Goal: Task Accomplishment & Management: Complete application form

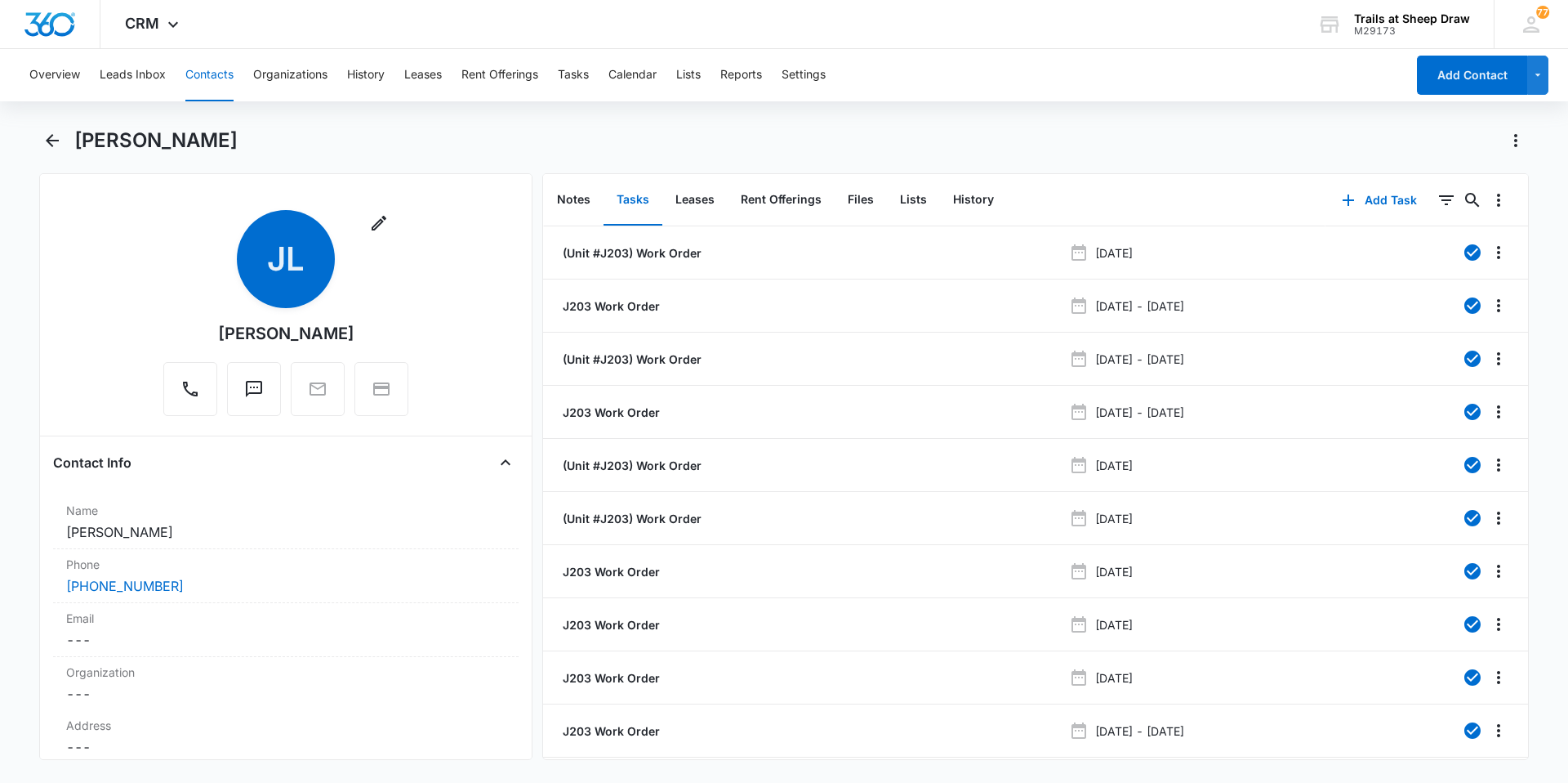
scroll to position [61, 0]
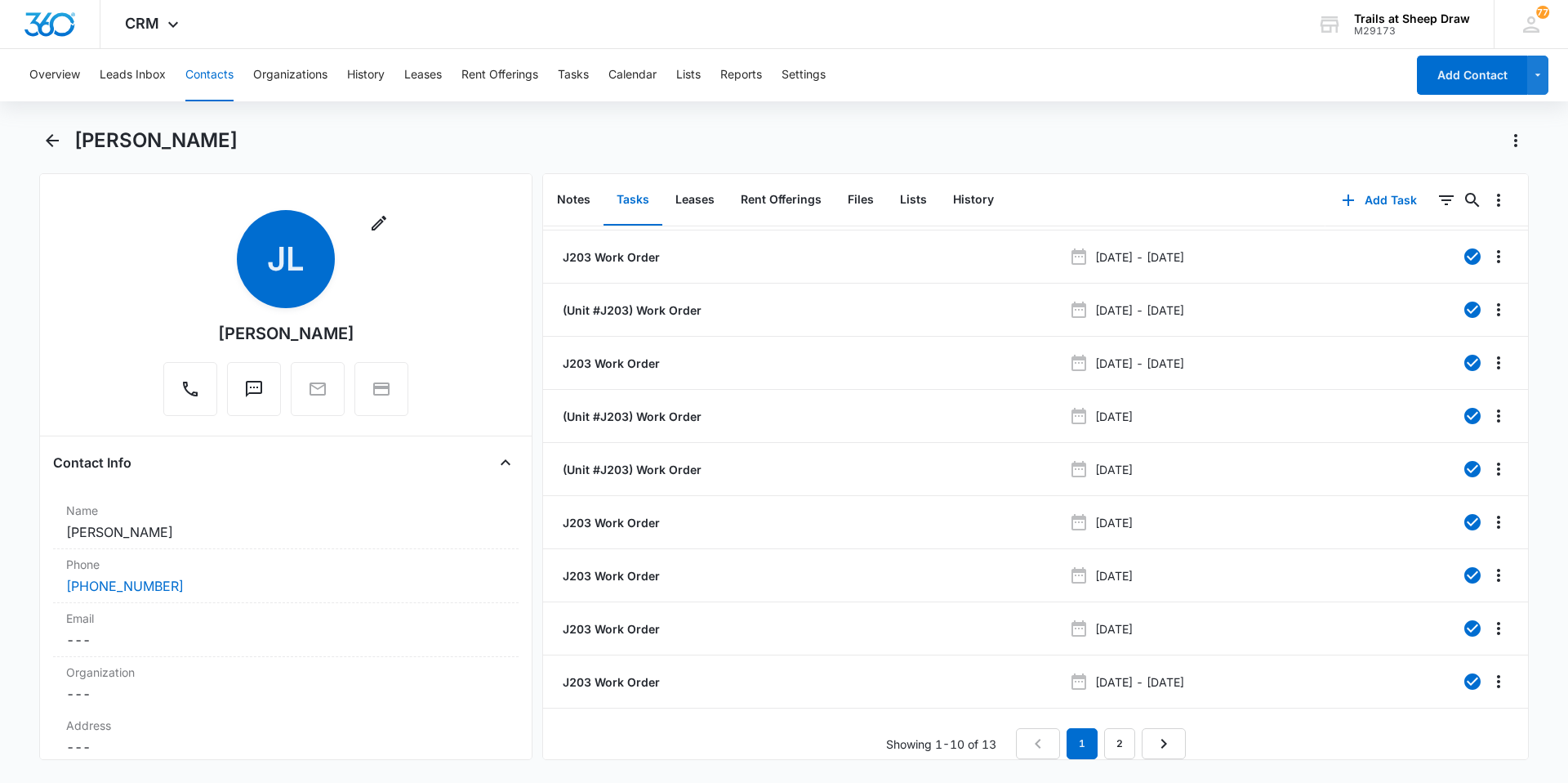
click at [193, 74] on button "Contacts" at bounding box center [209, 75] width 48 height 52
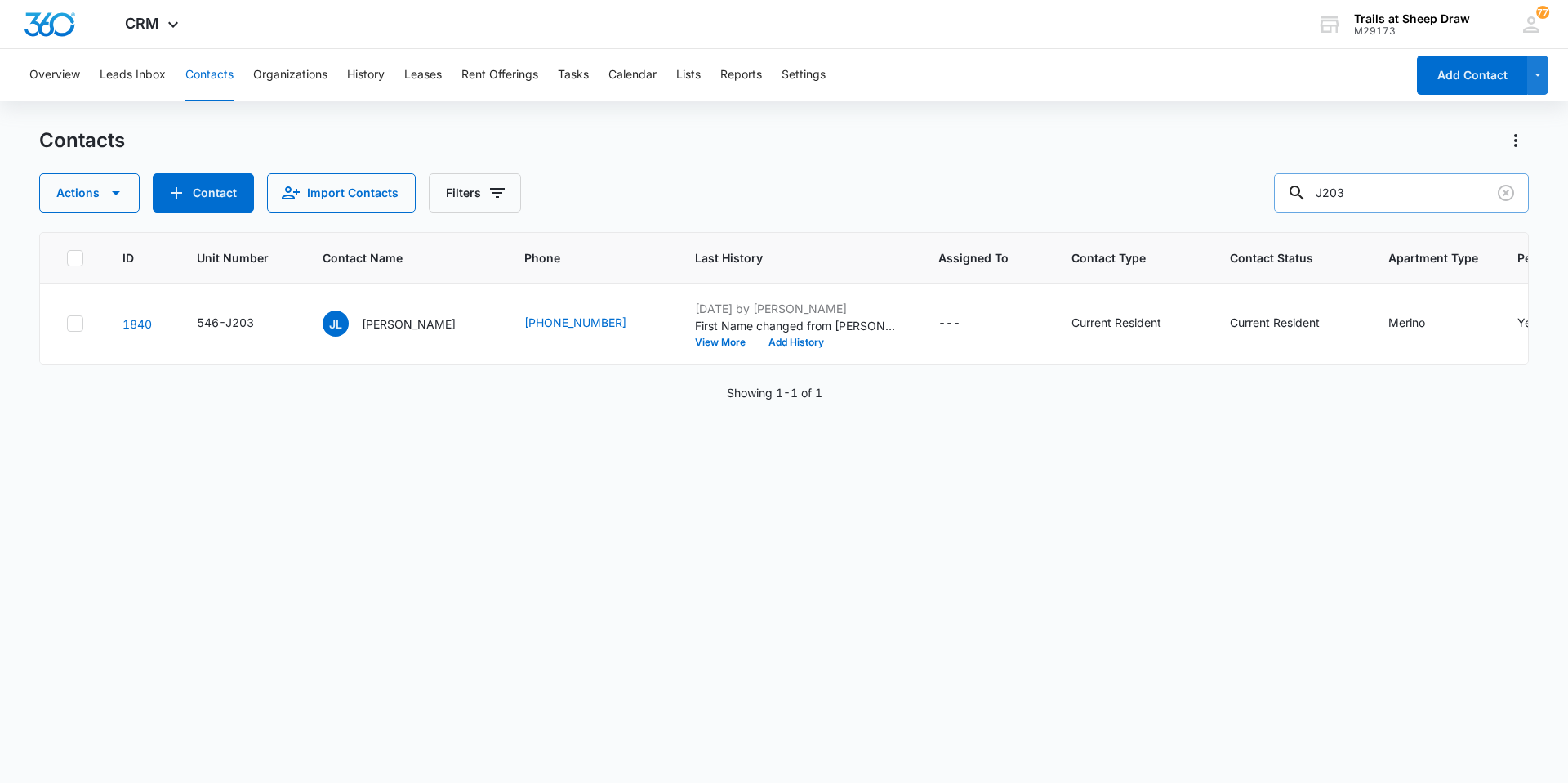
click at [1383, 193] on input "J203" at bounding box center [1401, 193] width 255 height 40
click at [1382, 195] on input "J203" at bounding box center [1401, 193] width 255 height 40
type input "W308"
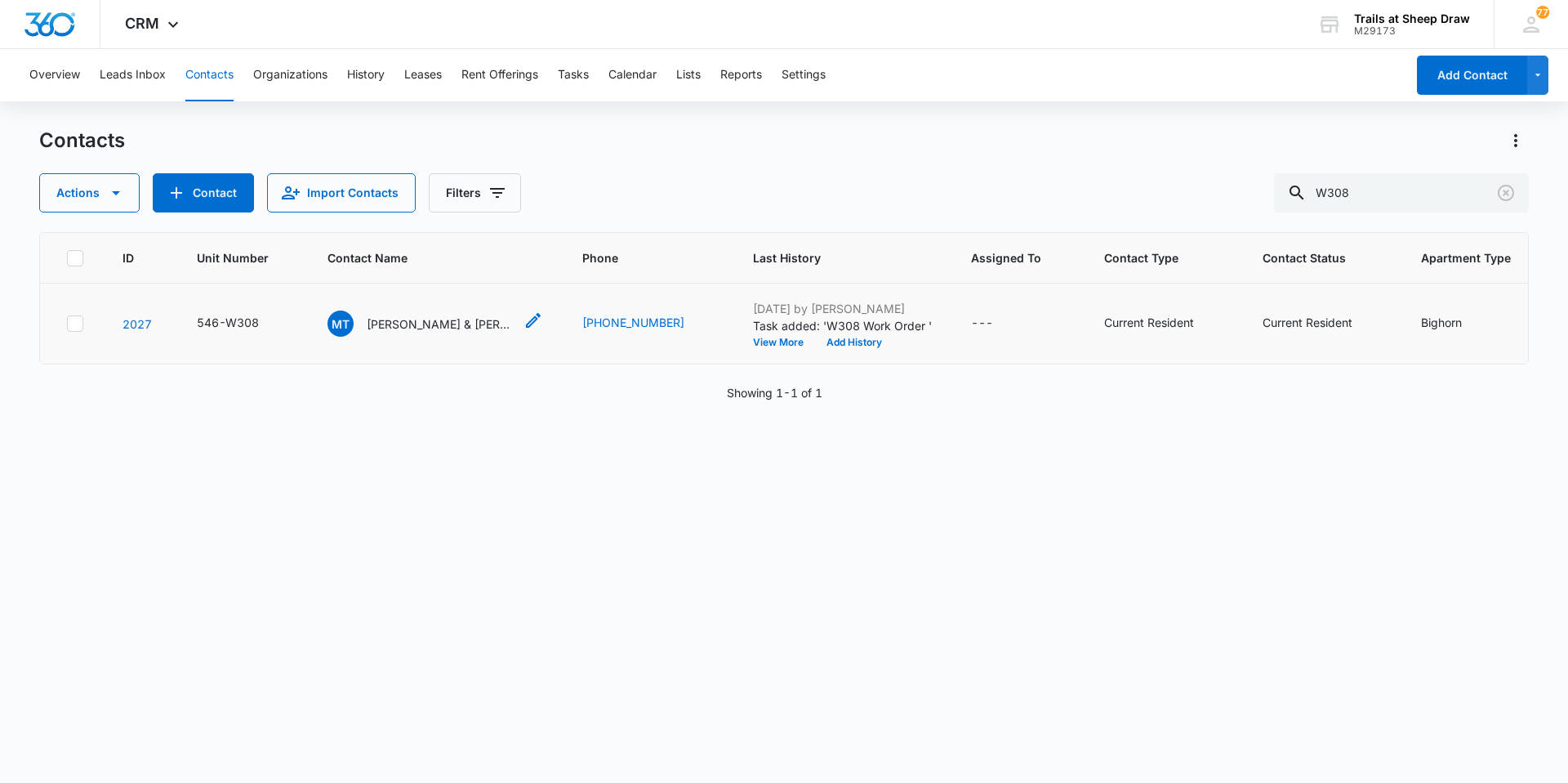
click at [451, 330] on p "[PERSON_NAME] & [PERSON_NAME]" at bounding box center [440, 324] width 147 height 17
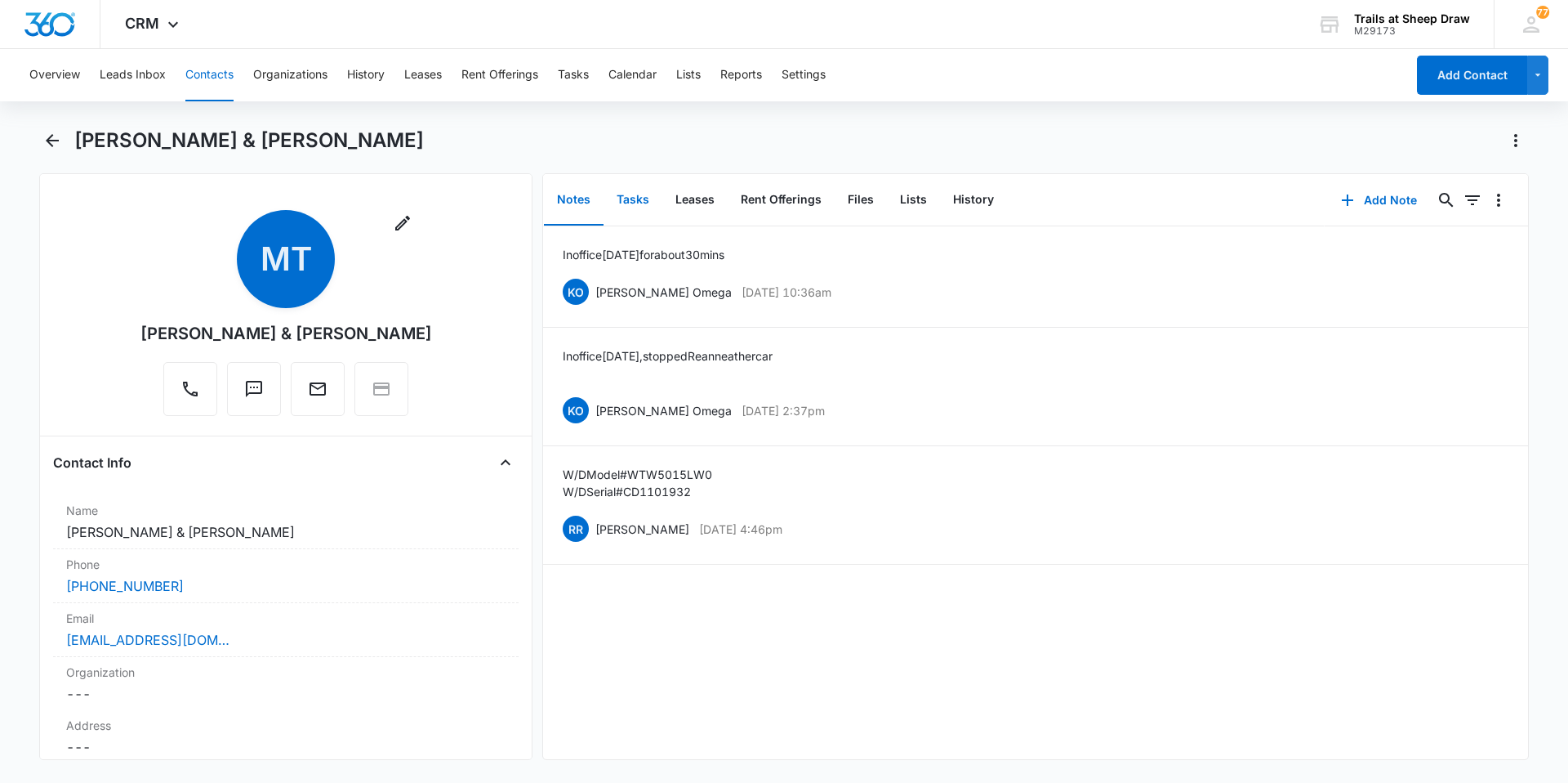
click at [626, 206] on button "Tasks" at bounding box center [632, 200] width 59 height 51
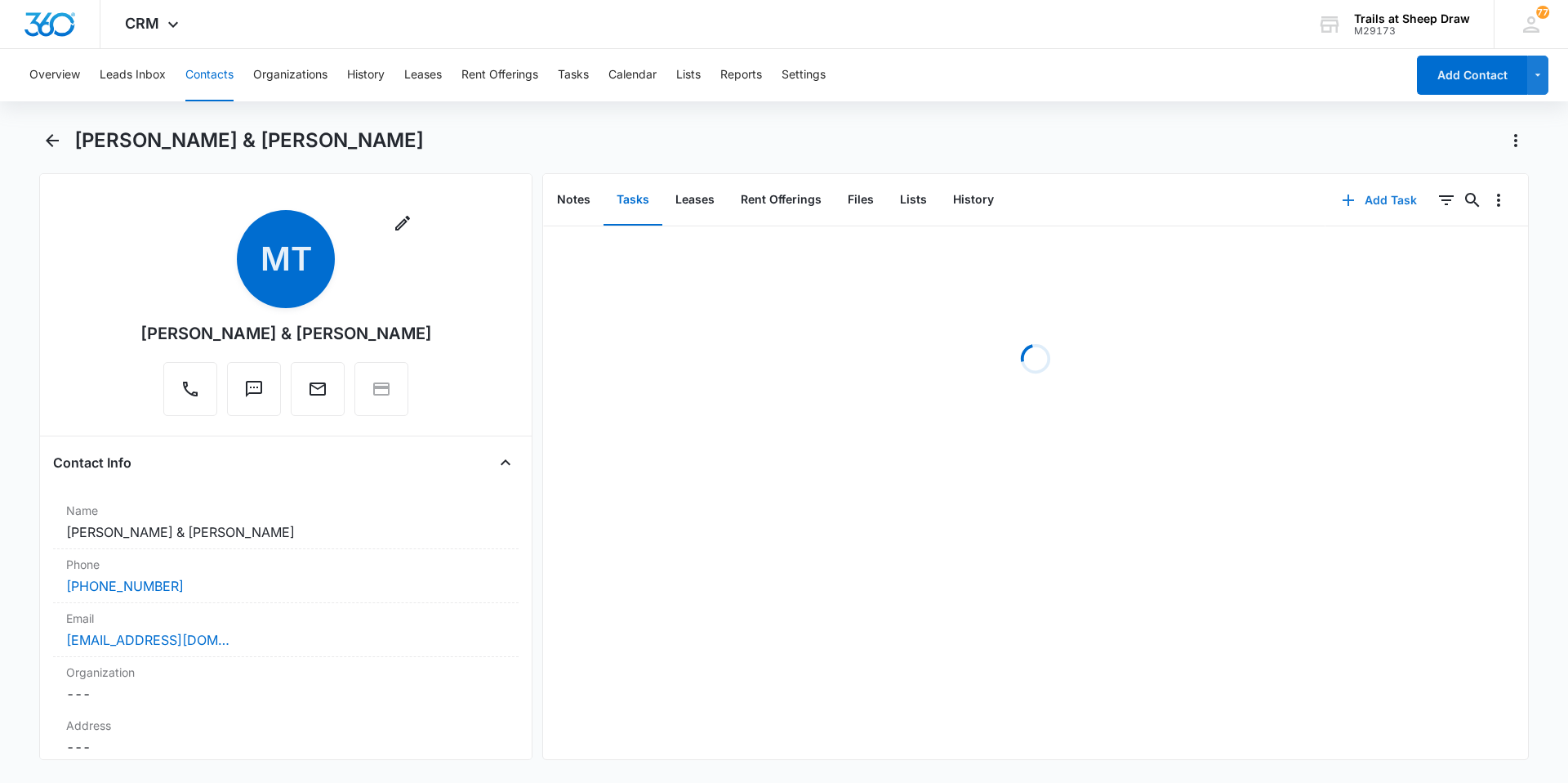
click at [1361, 207] on button "Add Task" at bounding box center [1379, 200] width 108 height 40
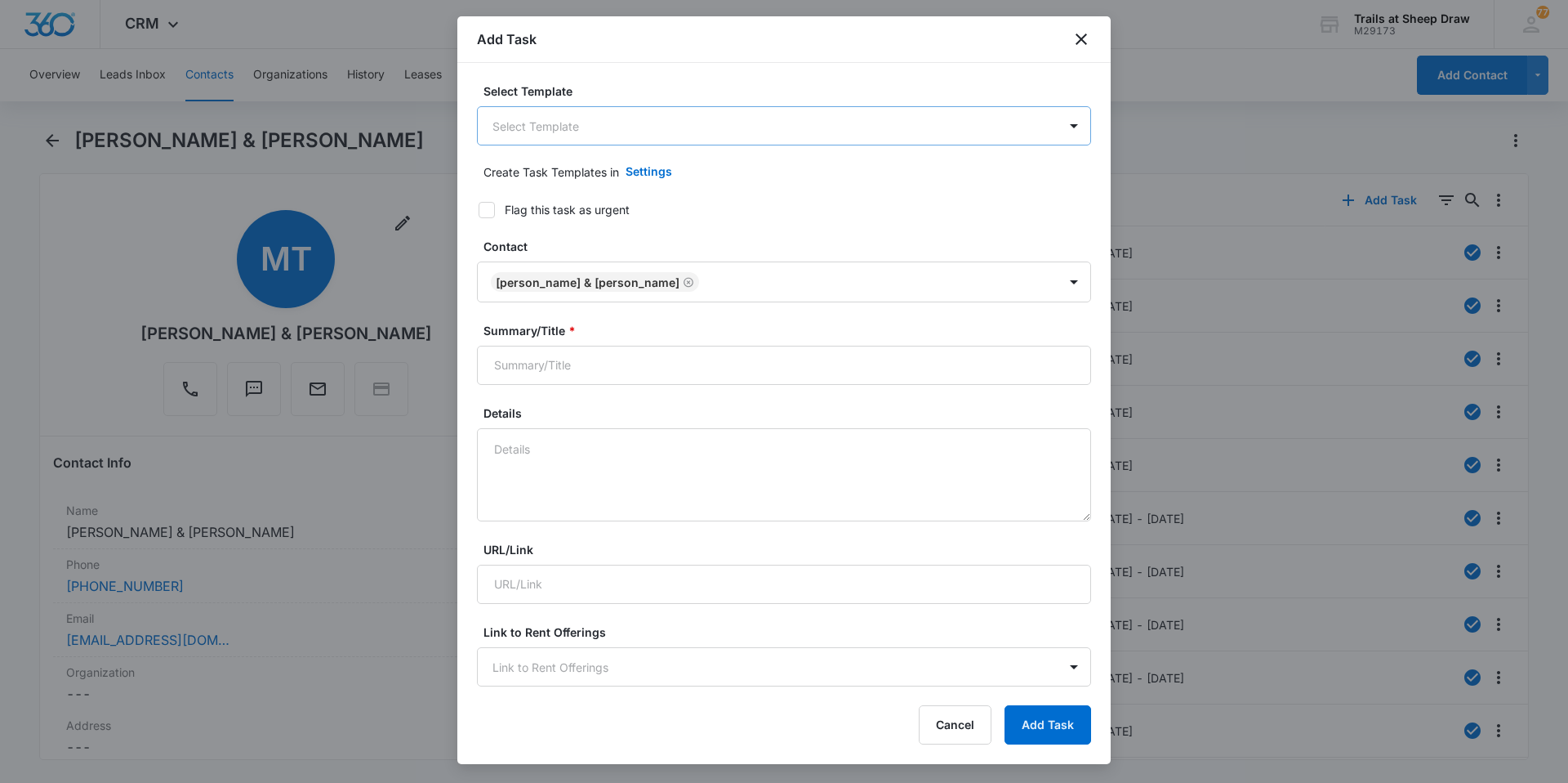
click at [602, 127] on body "CRM Apps Reputation Websites Forms CRM Email Social Content Ads Intelligence Fi…" at bounding box center [784, 391] width 1568 height 783
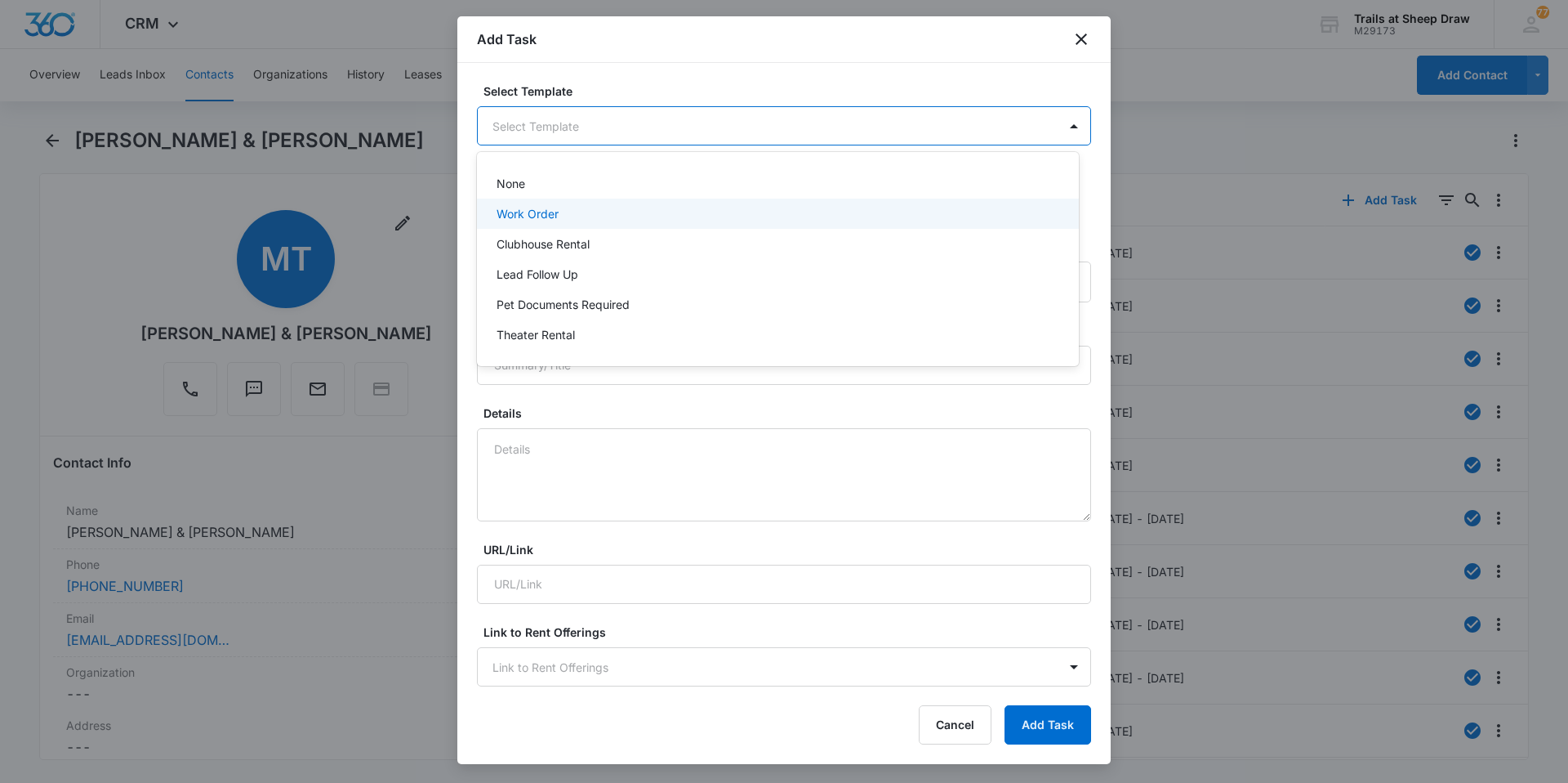
click at [551, 215] on p "Work Order" at bounding box center [528, 213] width 62 height 17
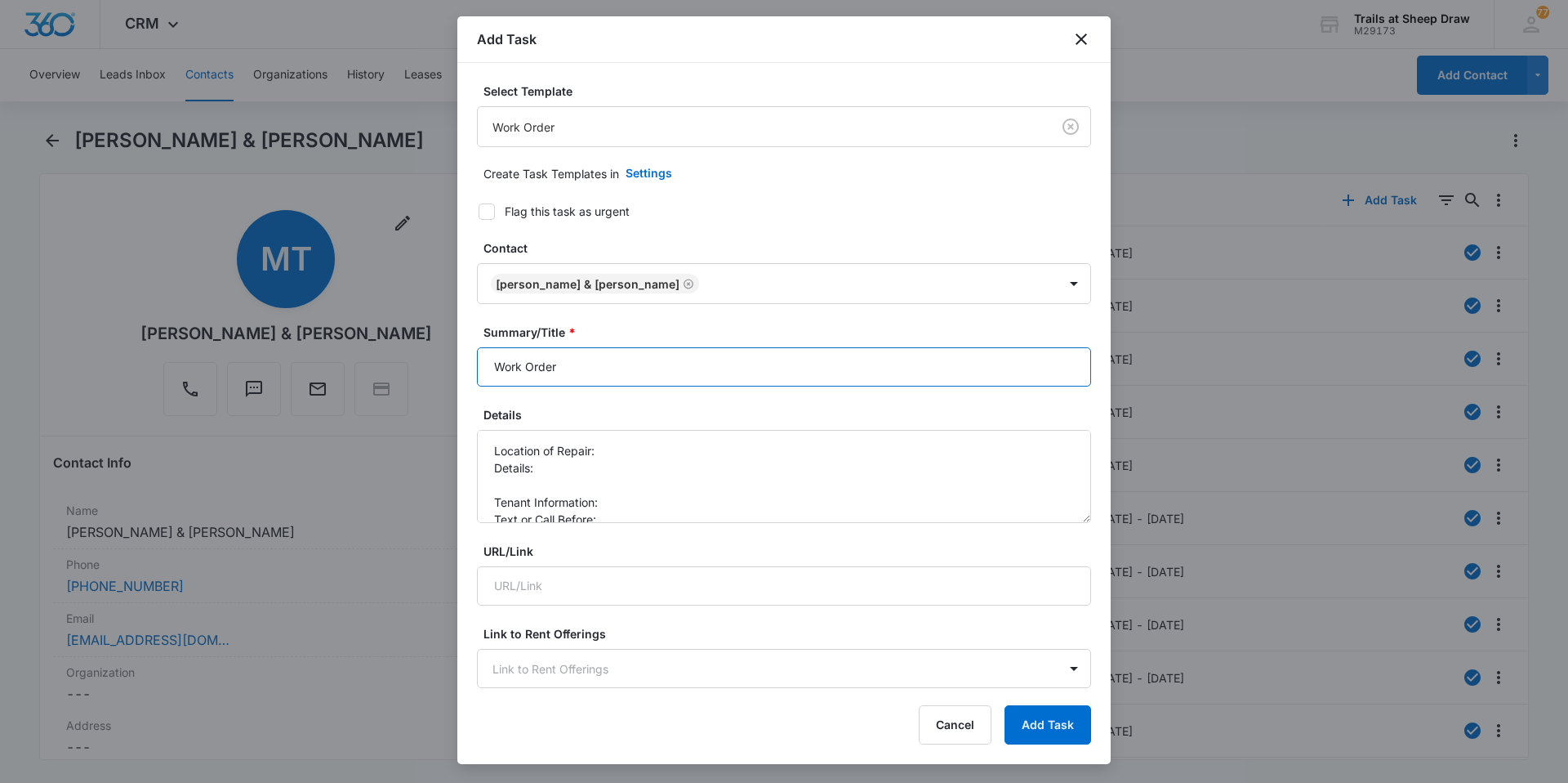
click at [479, 361] on input "Work Order" at bounding box center [784, 367] width 615 height 40
type input "W308 Work Order"
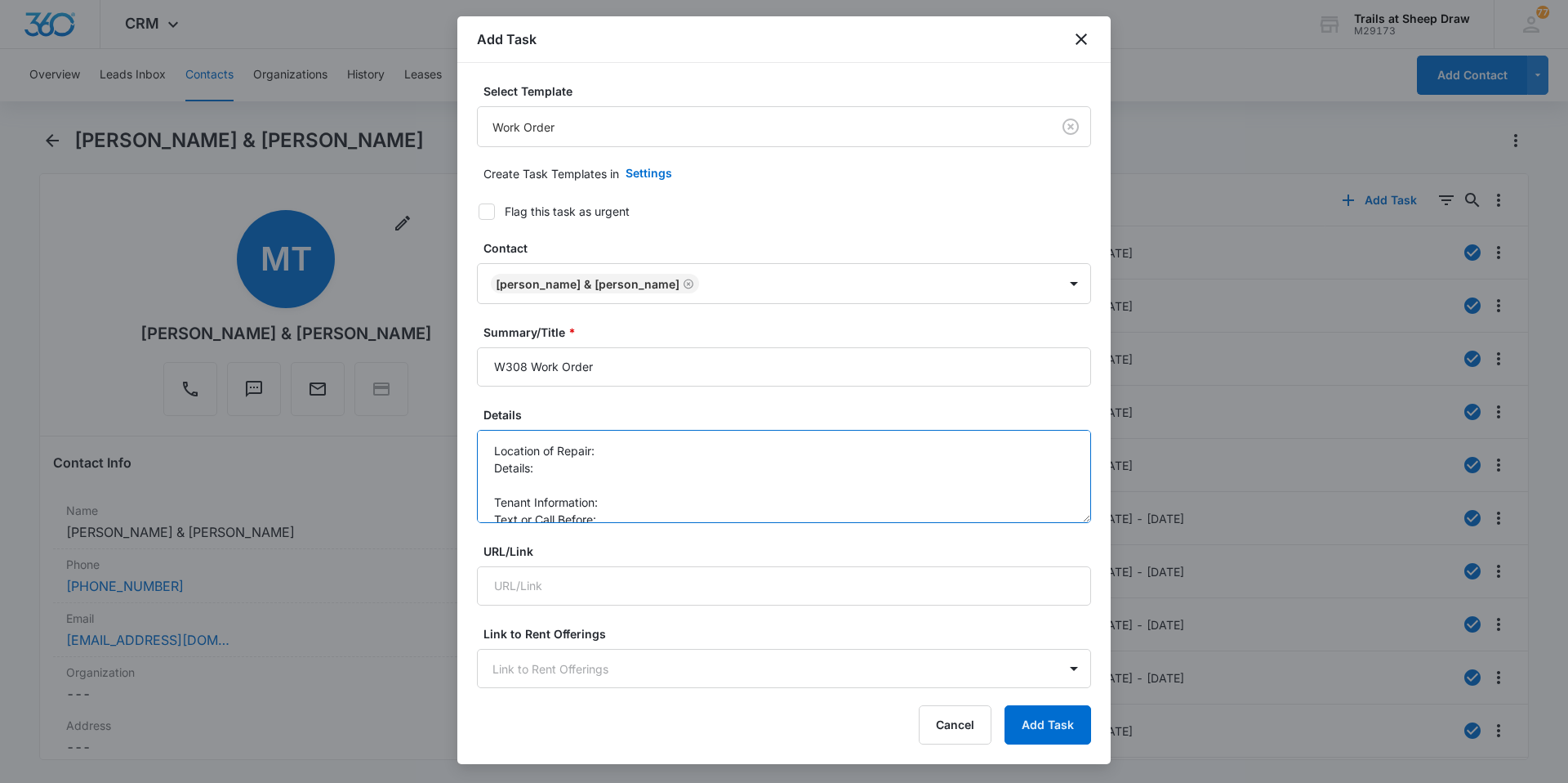
click at [606, 453] on textarea "Location of Repair: Details: Tenant Information: Text or Call Before:" at bounding box center [784, 476] width 615 height 94
click at [603, 461] on textarea "Location of Repair: interior Details: Tenant Information: Text or Call Before:" at bounding box center [784, 476] width 615 height 94
click at [632, 505] on textarea "Location of Repair: interior Details: needs lightbulbs replaced Tenant Informat…" at bounding box center [784, 476] width 615 height 94
click at [608, 516] on textarea "Location of Repair: interior Details: needs lightbulbs replaced Tenant Informat…" at bounding box center [784, 476] width 615 height 94
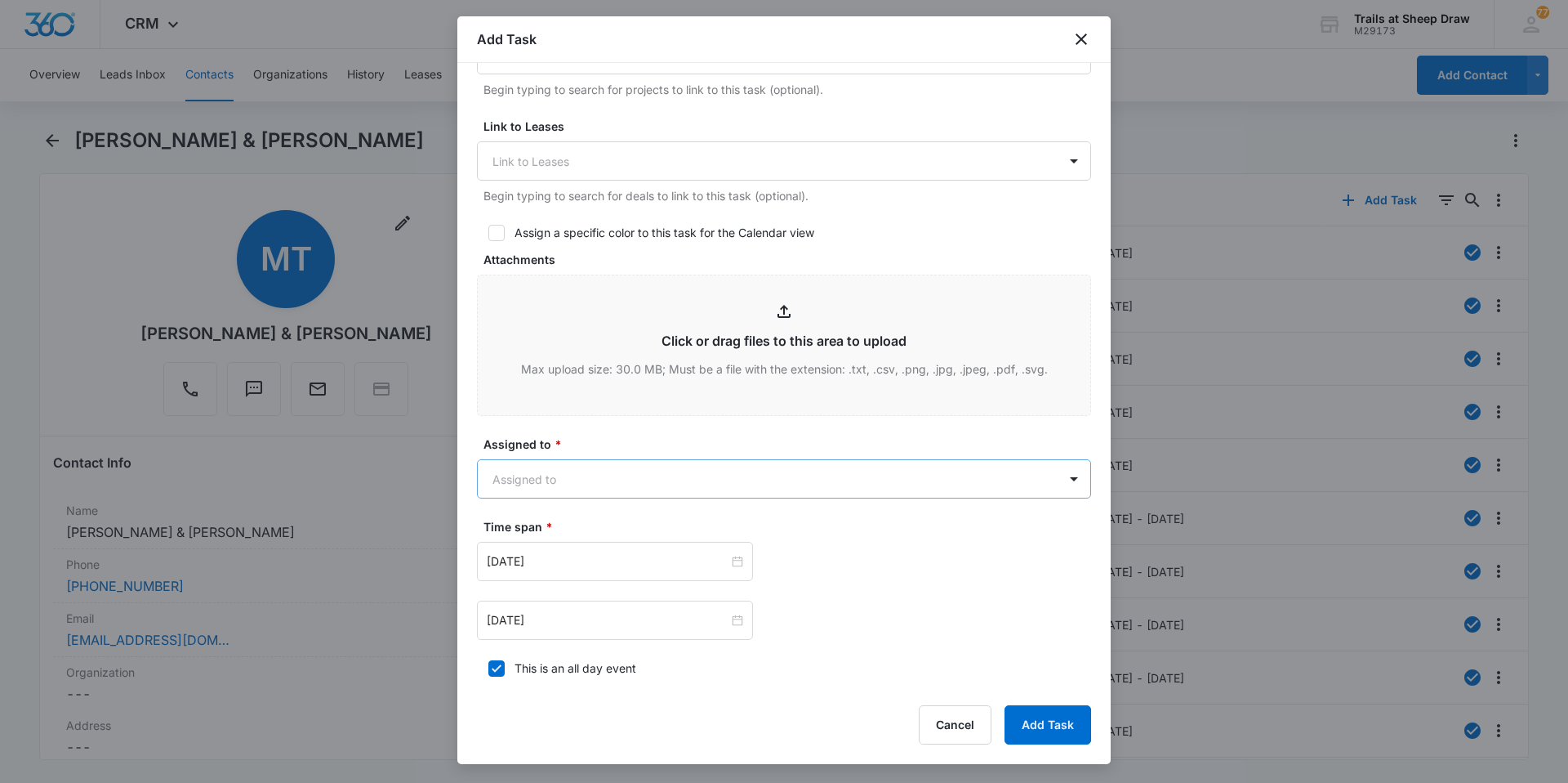
scroll to position [654, 0]
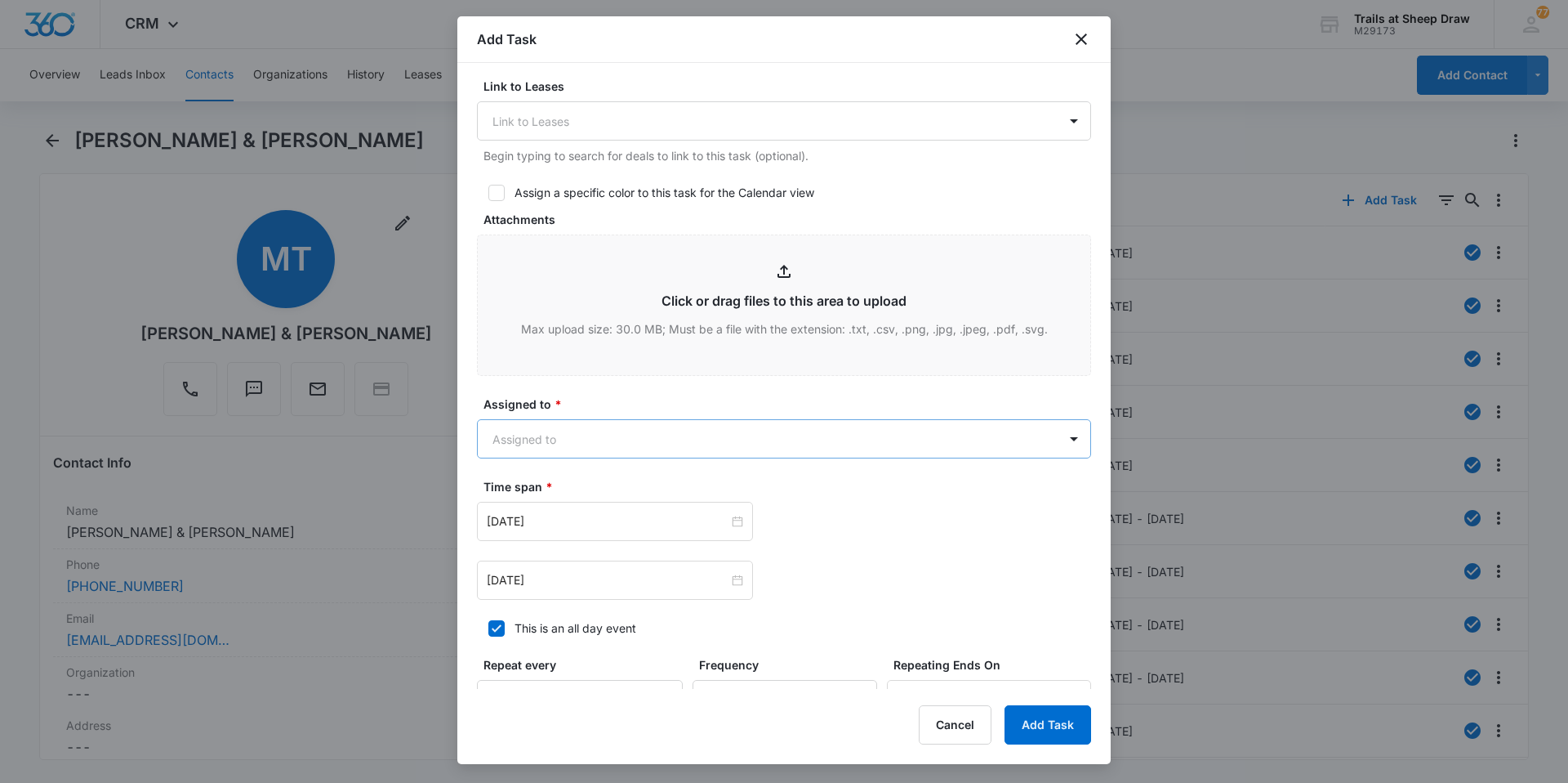
type textarea "Location of Repair: interior Details: needs lightbulbs replaced Tenant Informat…"
click at [615, 433] on body "CRM Apps Reputation Websites Forms CRM Email Social Content Ads Intelligence Fi…" at bounding box center [784, 391] width 1568 height 783
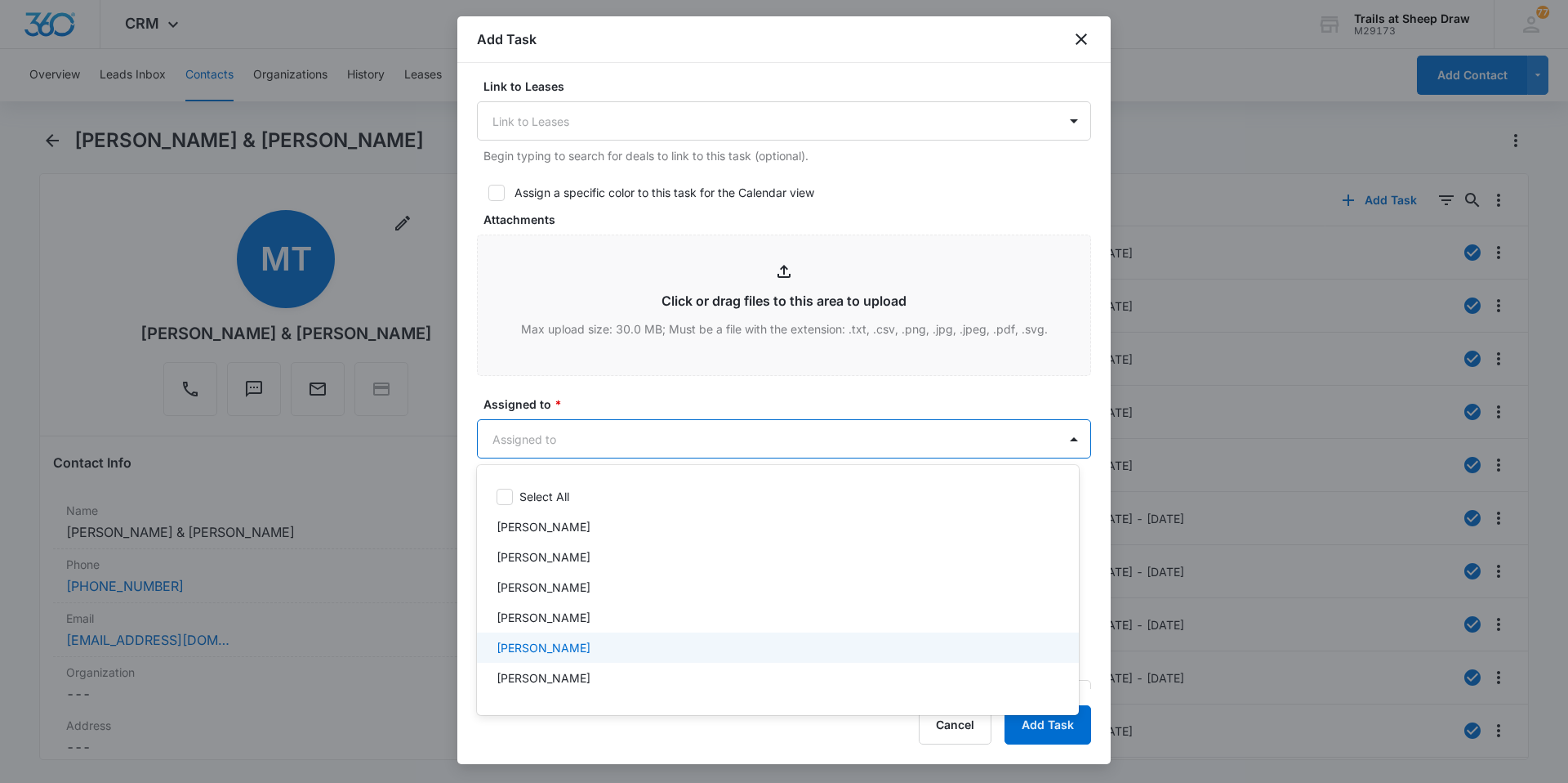
click at [628, 638] on div "[PERSON_NAME]" at bounding box center [776, 647] width 560 height 17
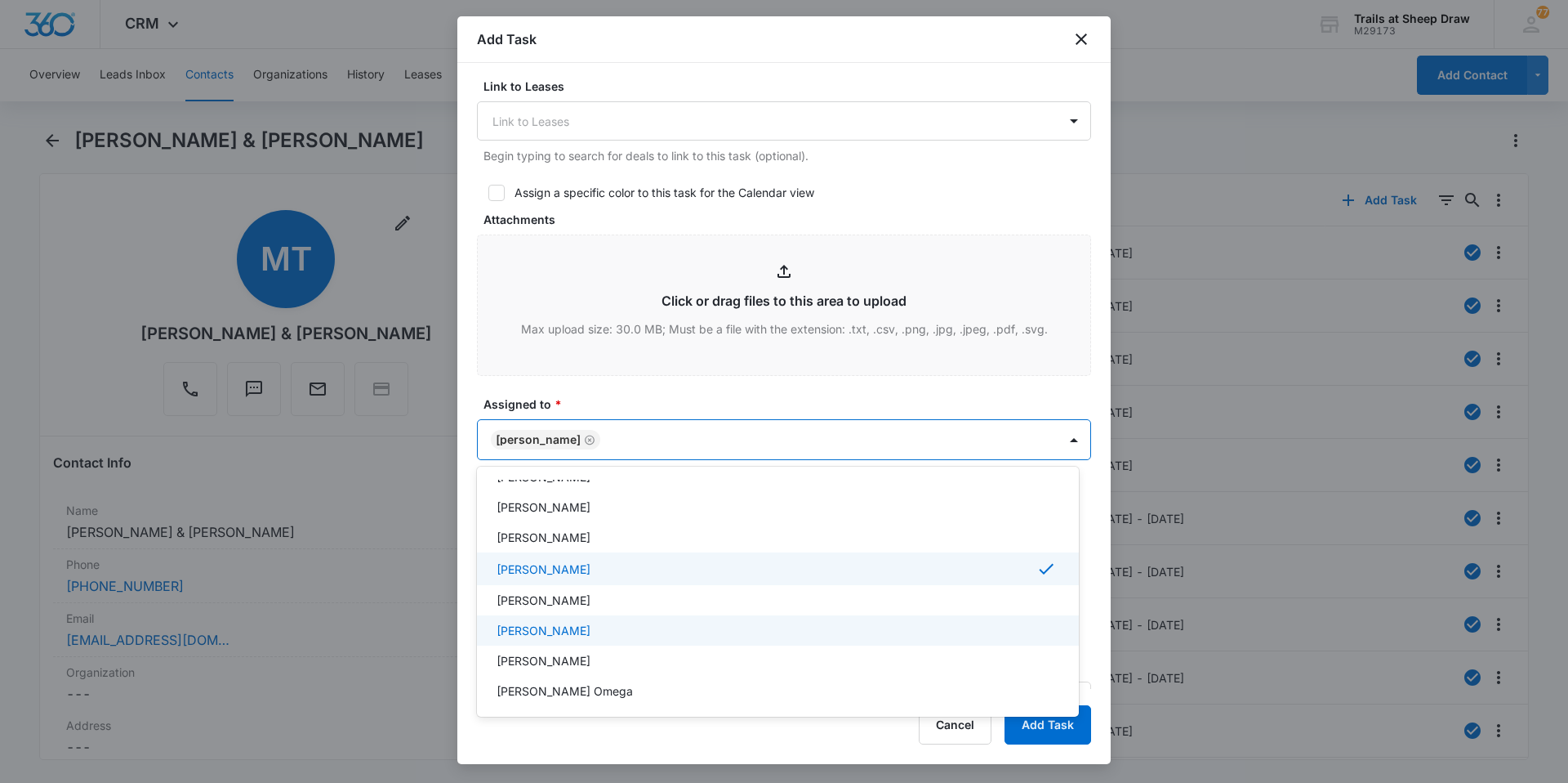
click at [590, 633] on p "[PERSON_NAME]" at bounding box center [543, 630] width 93 height 17
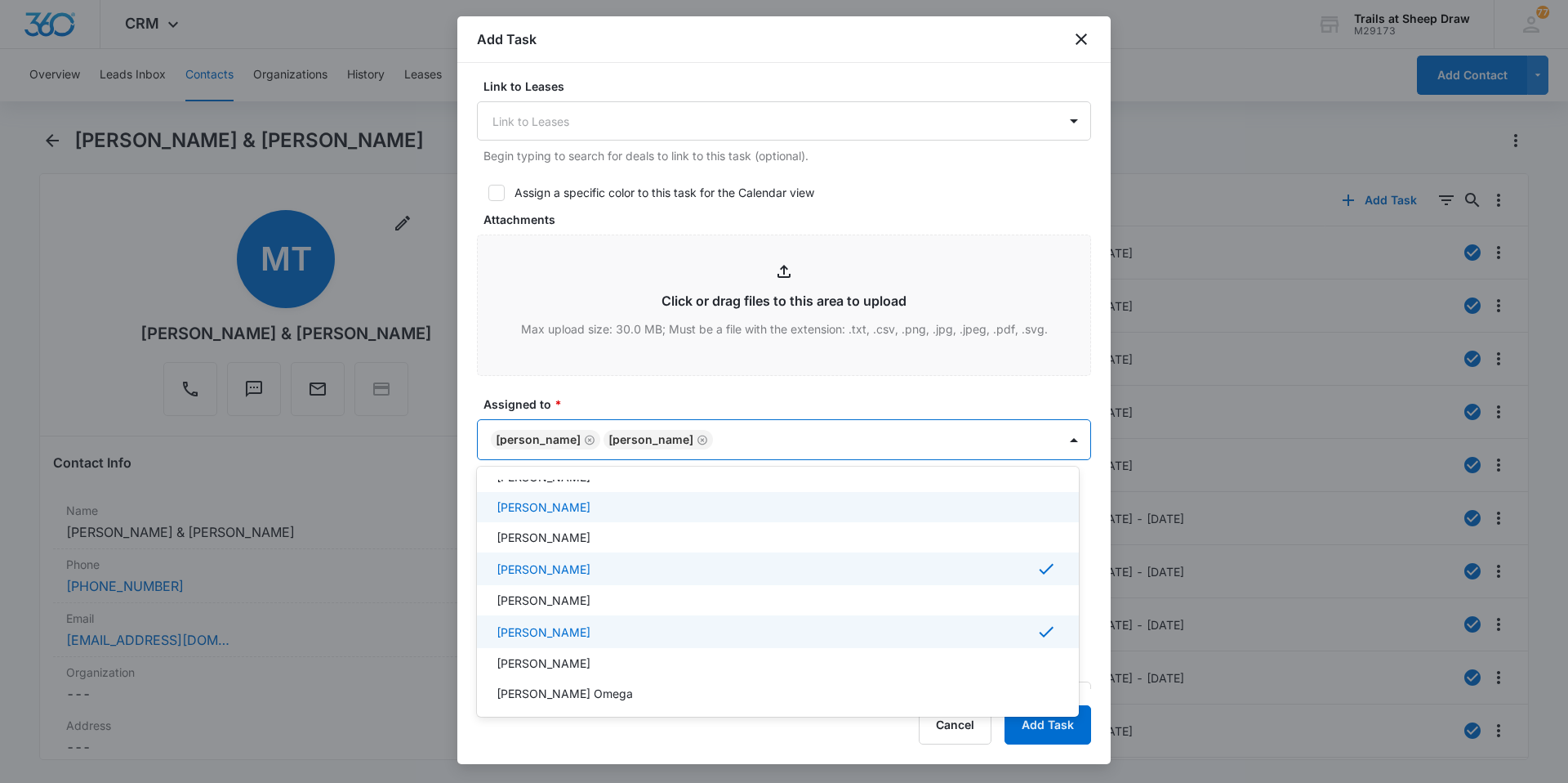
click at [503, 390] on div at bounding box center [784, 391] width 1568 height 783
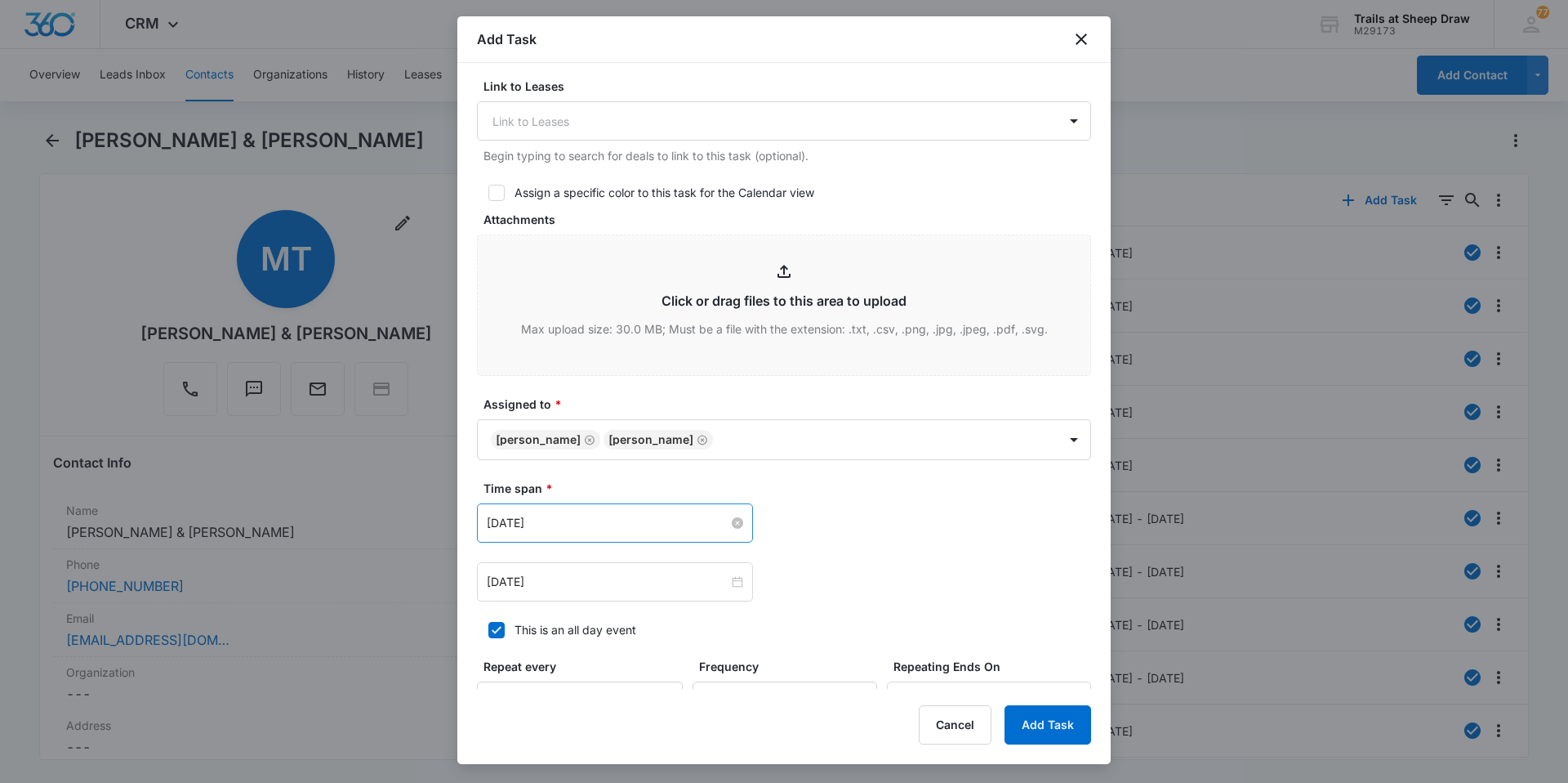
click at [531, 530] on input "[DATE]" at bounding box center [608, 522] width 242 height 18
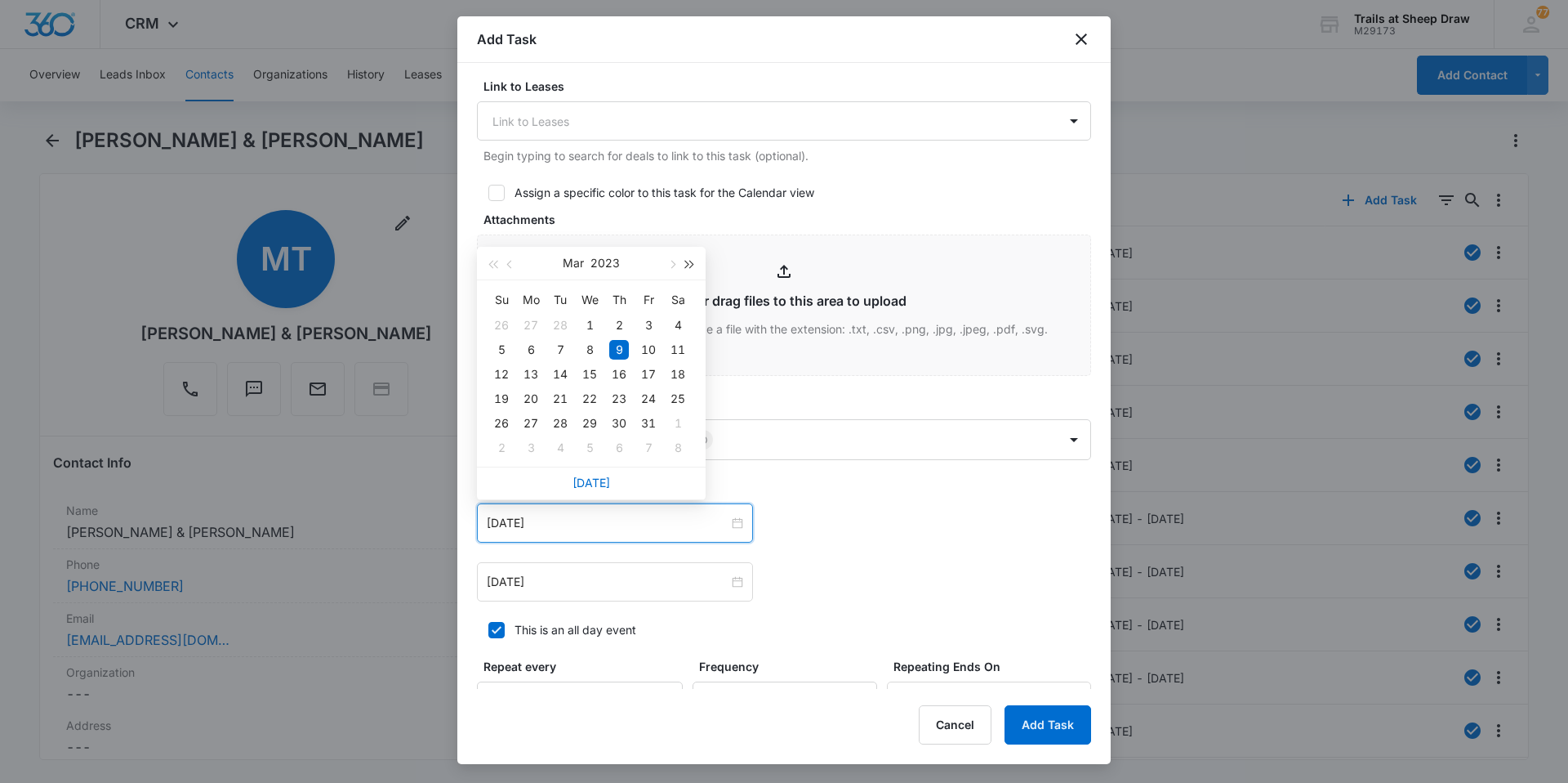
click at [689, 264] on span "button" at bounding box center [690, 264] width 8 height 9
click at [672, 264] on span "button" at bounding box center [671, 264] width 8 height 9
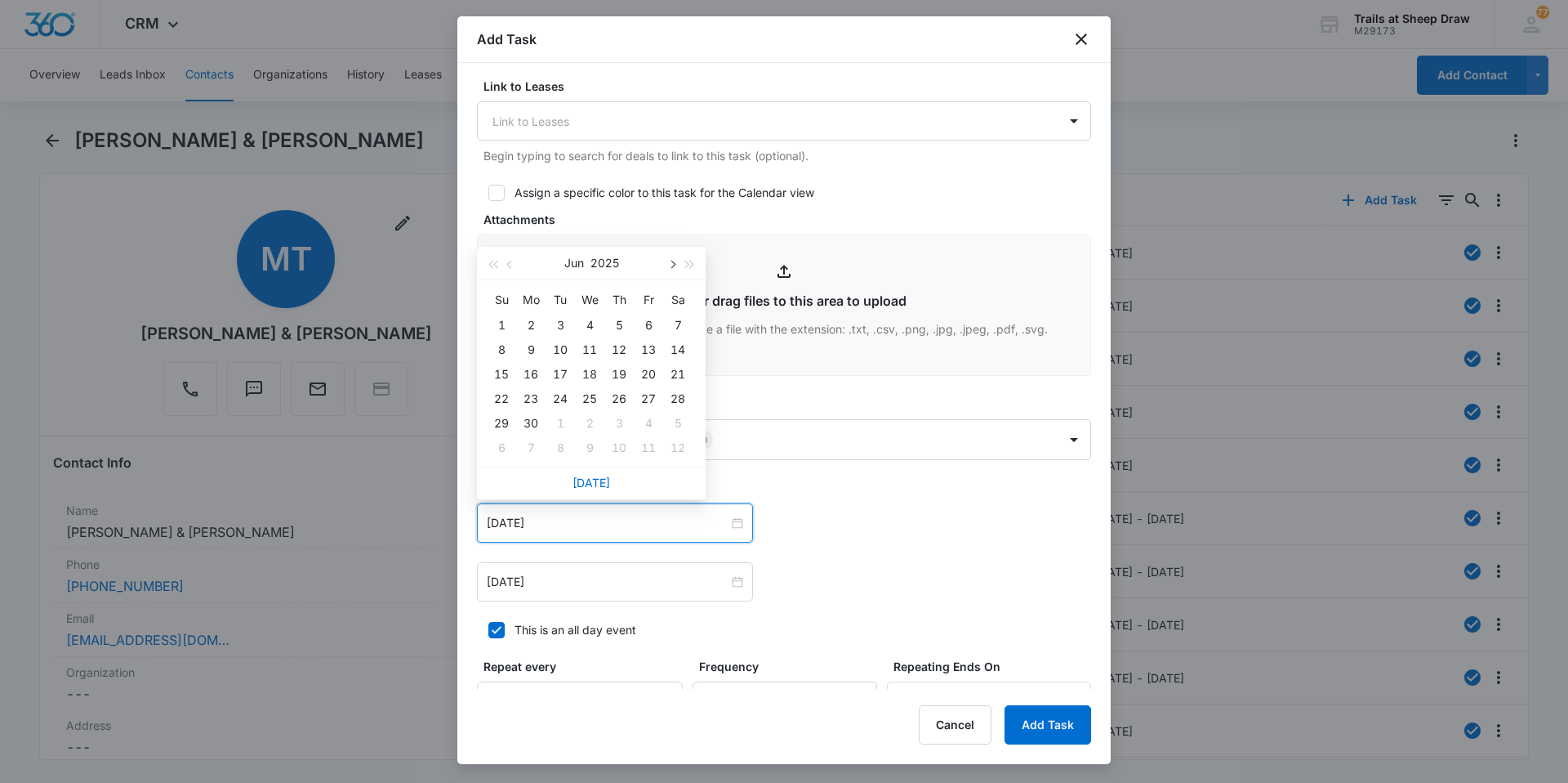
click at [672, 264] on span "button" at bounding box center [671, 264] width 8 height 9
type input "[DATE]"
click at [618, 316] on div "4" at bounding box center [618, 325] width 20 height 20
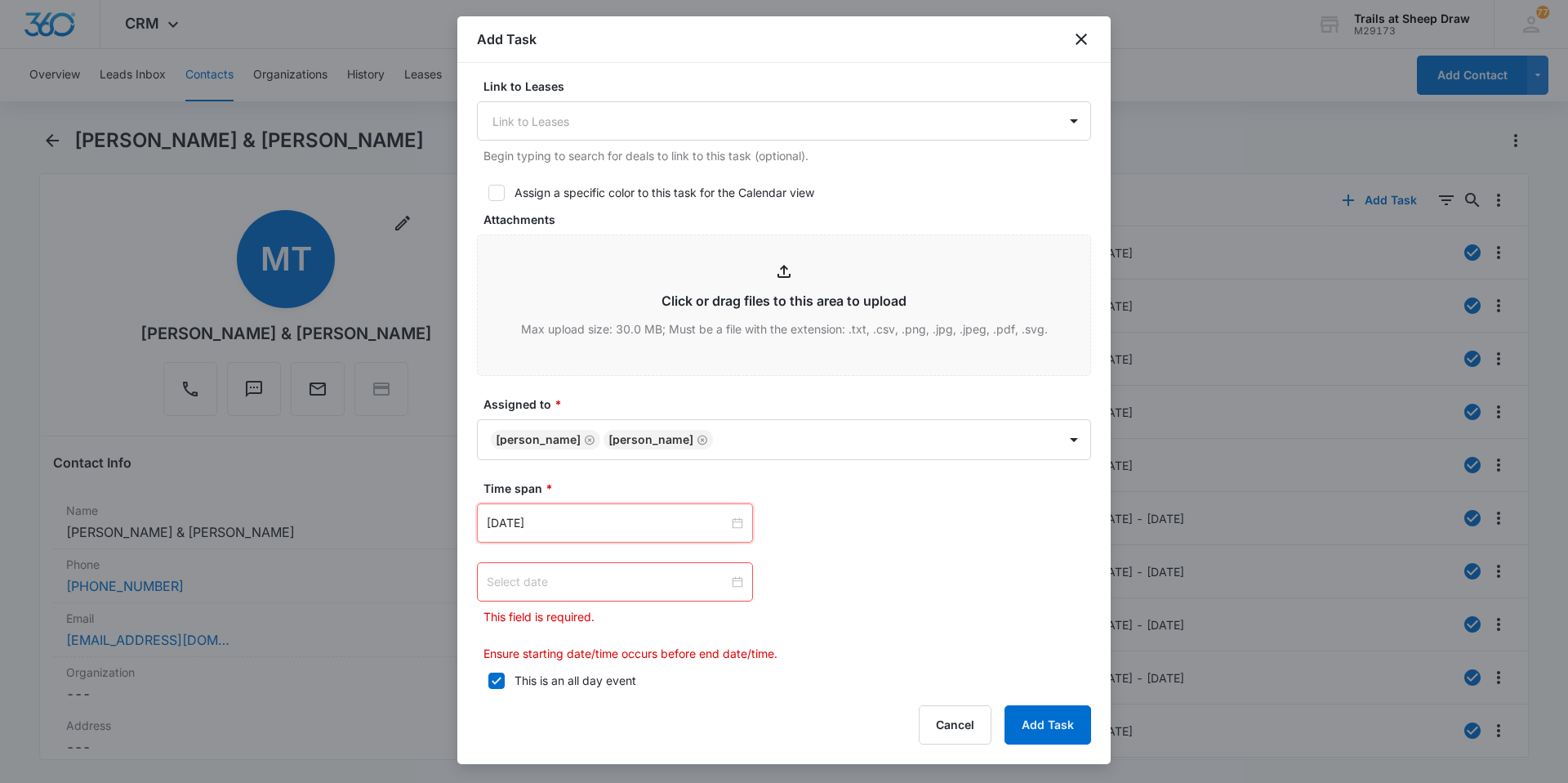
click at [734, 585] on div at bounding box center [615, 581] width 257 height 18
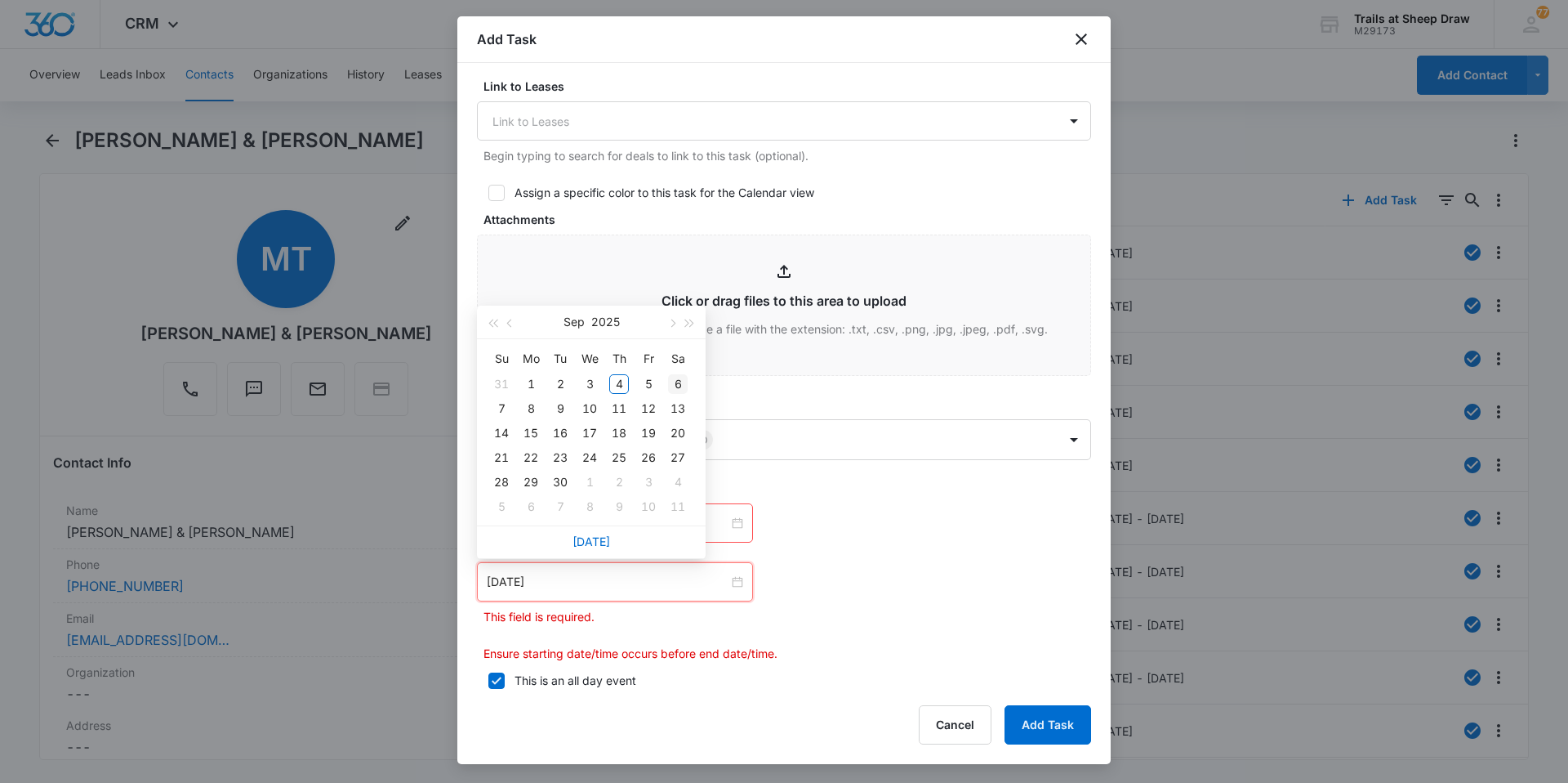
type input "[DATE]"
click at [530, 403] on div "8" at bounding box center [531, 408] width 20 height 20
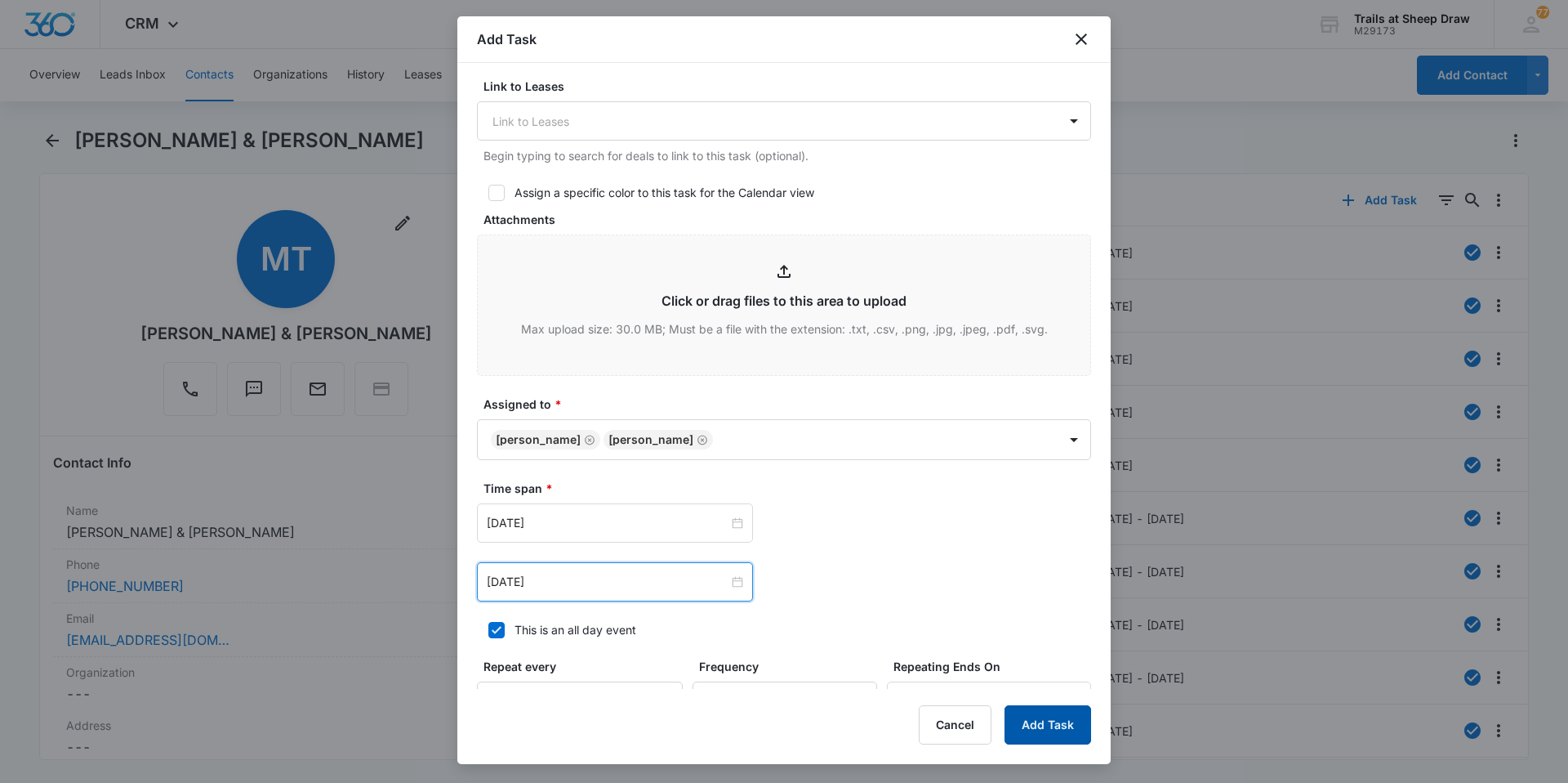
click at [1050, 720] on button "Add Task" at bounding box center [1048, 725] width 87 height 40
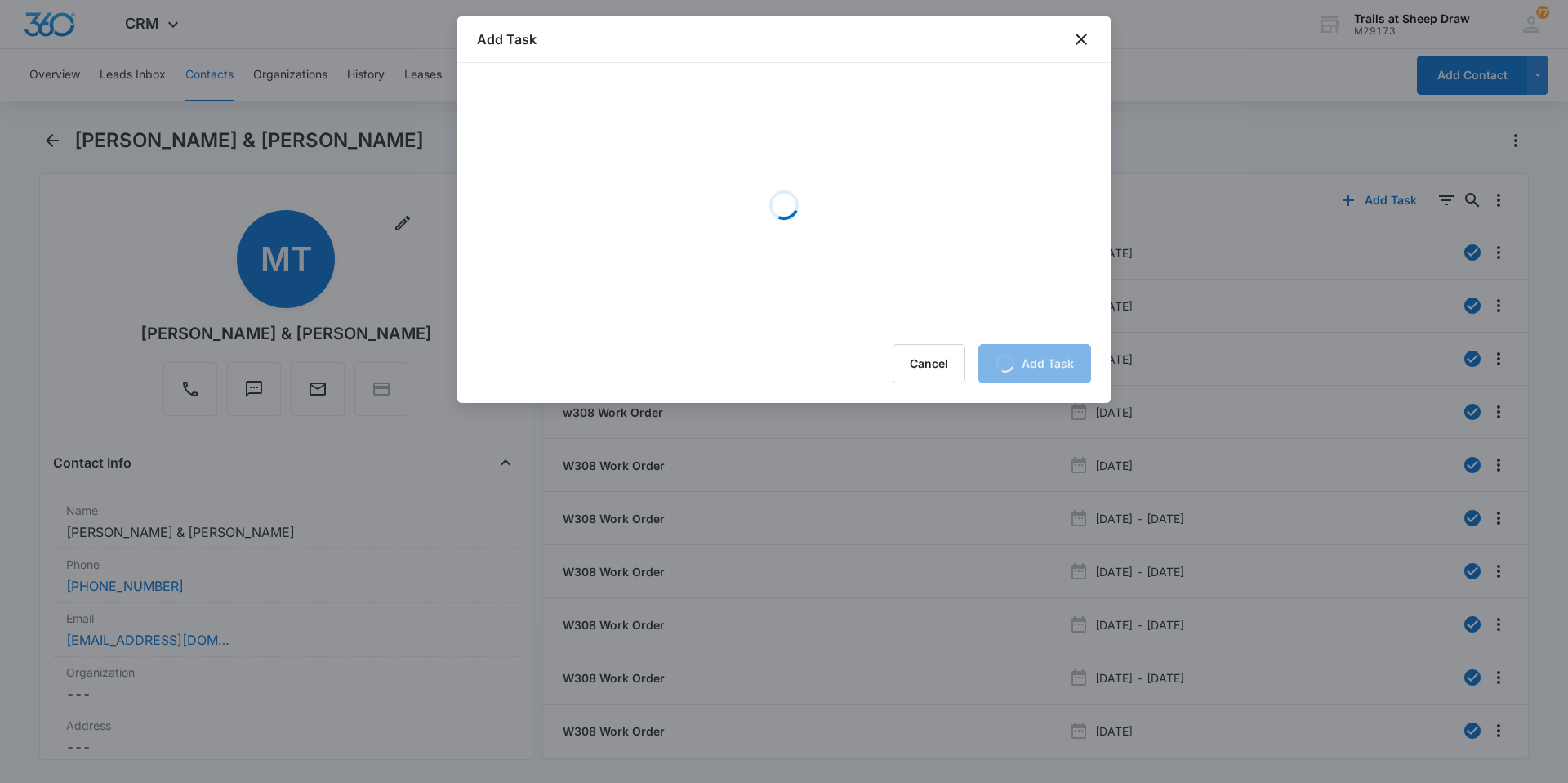
scroll to position [0, 0]
